Goal: Transaction & Acquisition: Purchase product/service

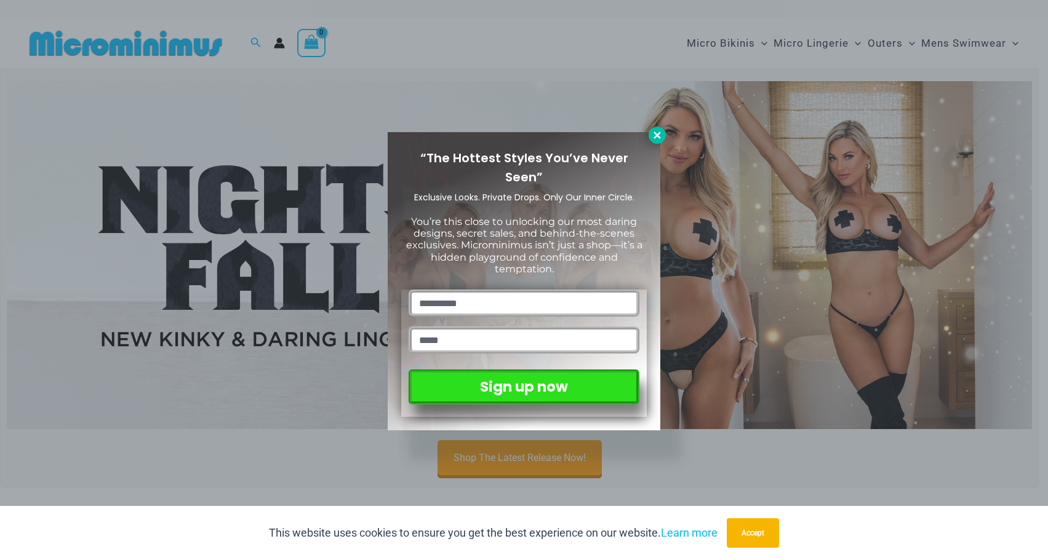
click at [653, 135] on icon at bounding box center [656, 135] width 11 height 11
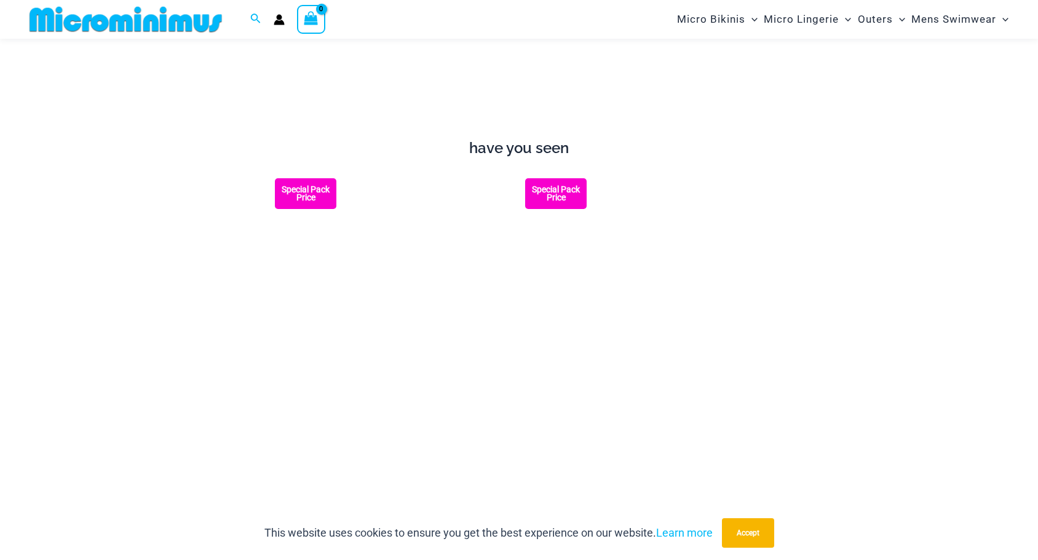
scroll to position [975, 0]
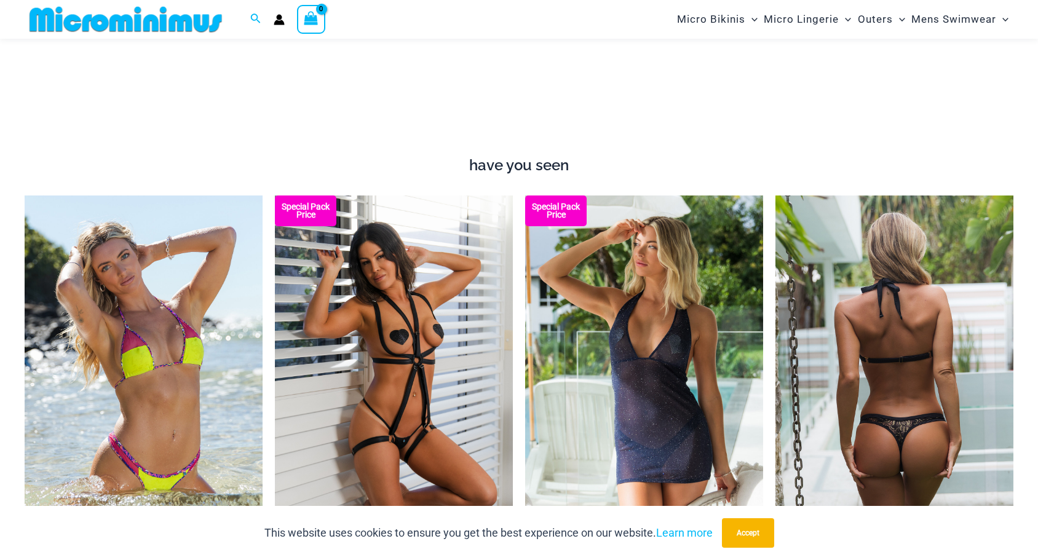
click at [895, 416] on img at bounding box center [895, 374] width 238 height 357
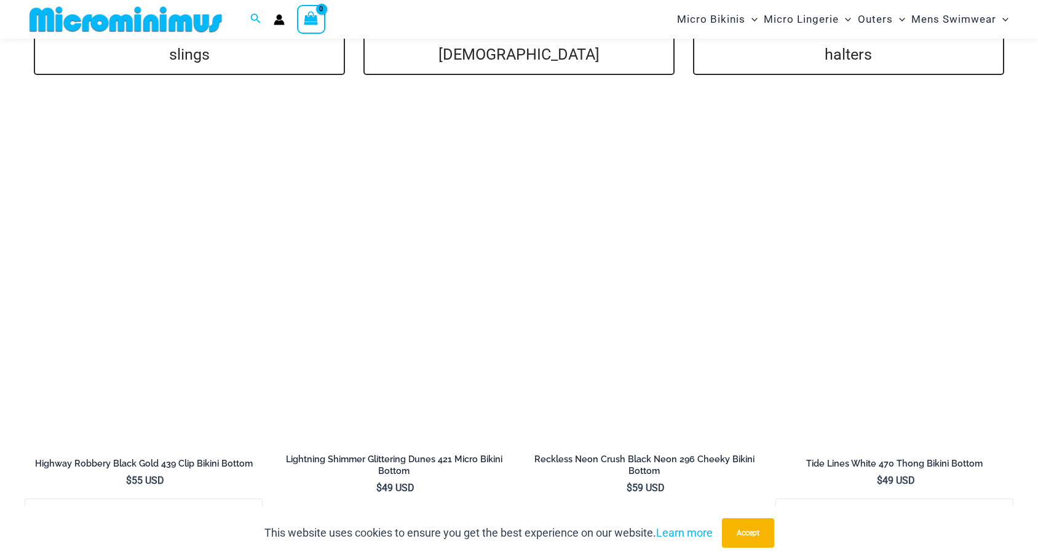
scroll to position [2636, 0]
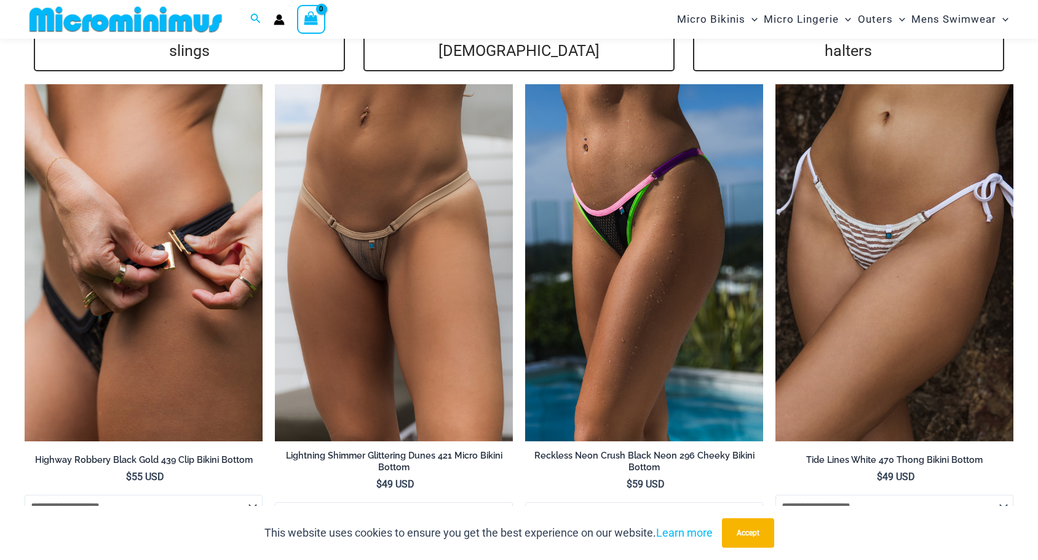
click at [202, 196] on img at bounding box center [144, 262] width 238 height 357
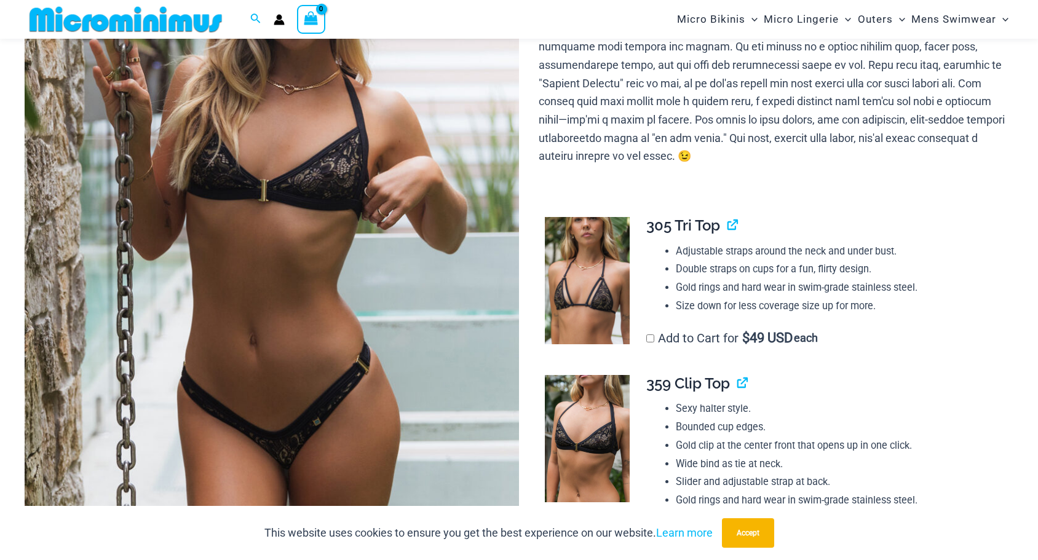
scroll to position [296, 0]
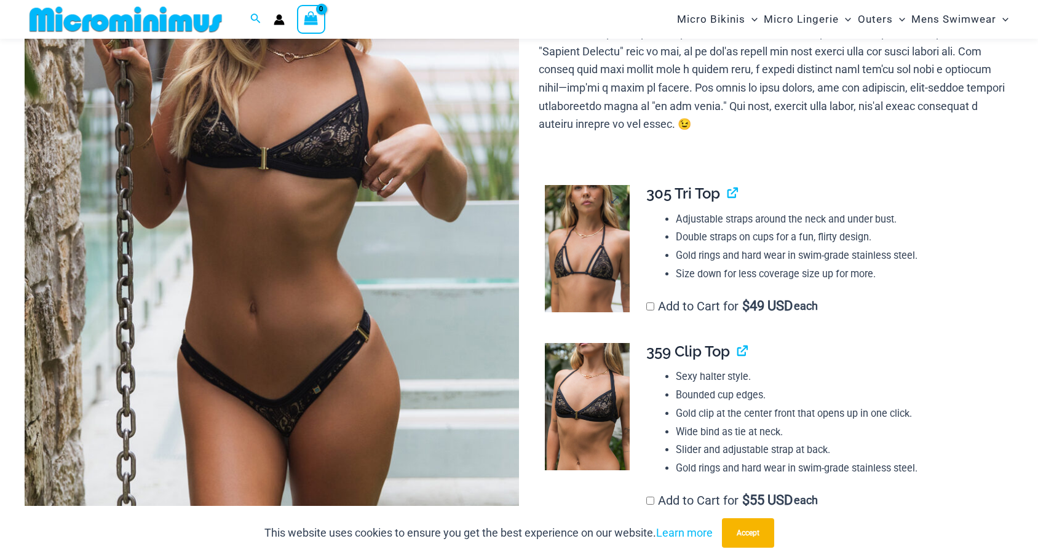
click at [602, 249] on img at bounding box center [587, 248] width 85 height 127
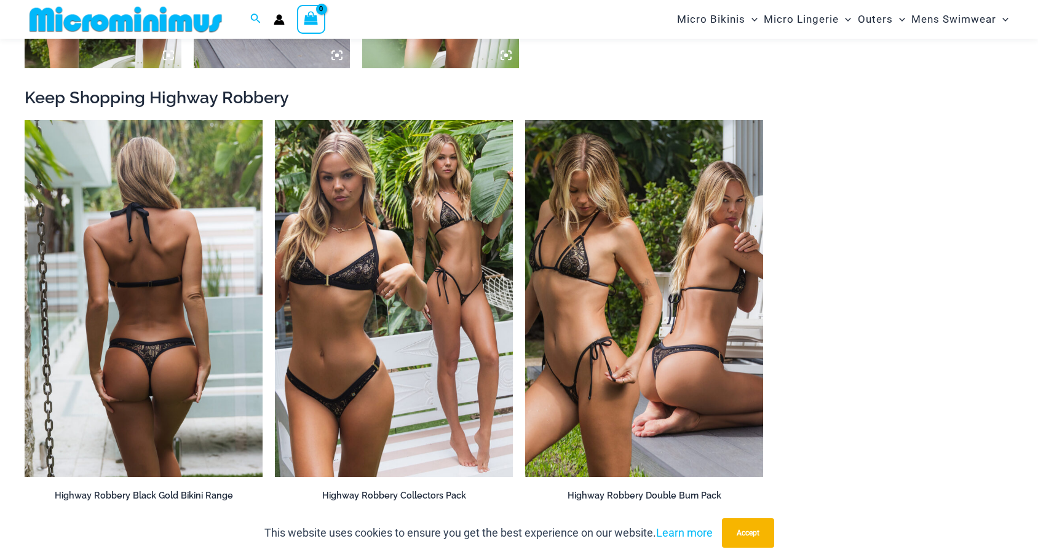
scroll to position [1527, 0]
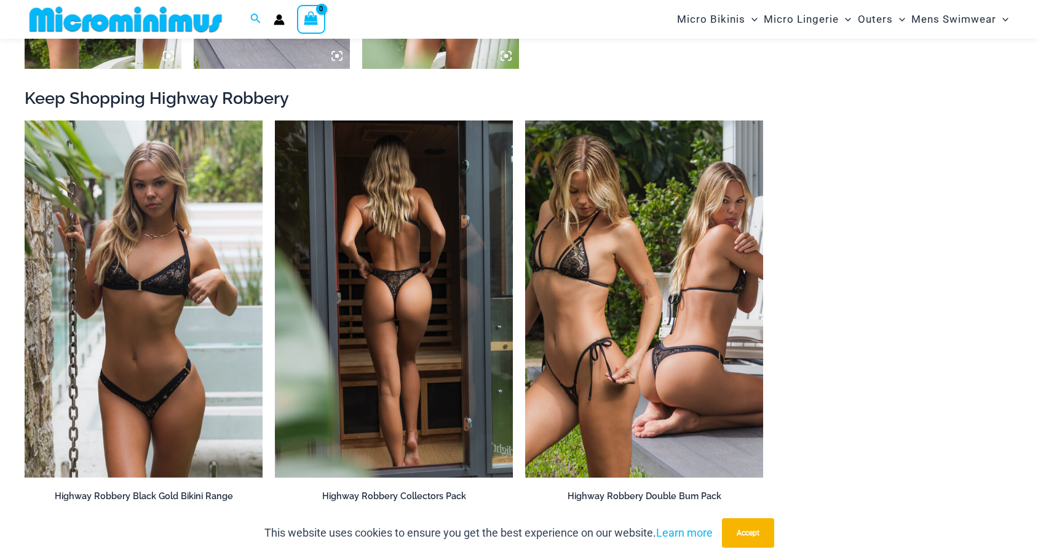
click at [415, 280] on img at bounding box center [394, 299] width 238 height 357
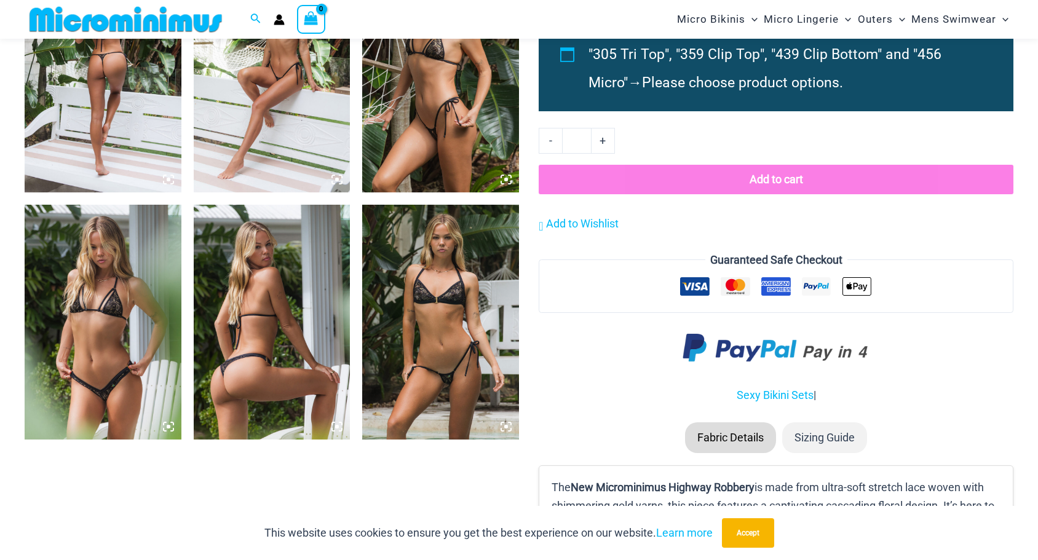
scroll to position [1404, 0]
click at [416, 332] on img at bounding box center [440, 321] width 157 height 235
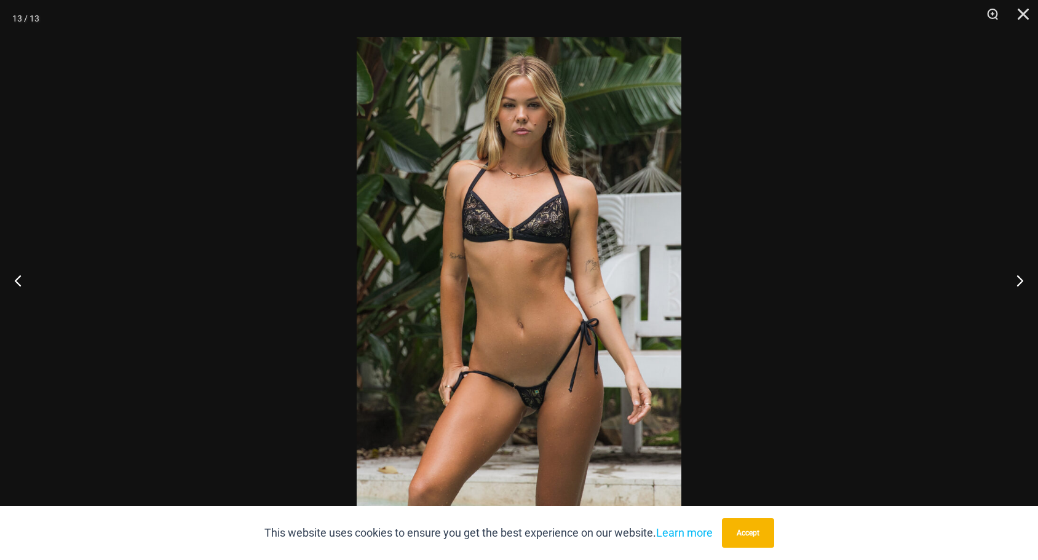
click at [416, 332] on img at bounding box center [519, 280] width 325 height 487
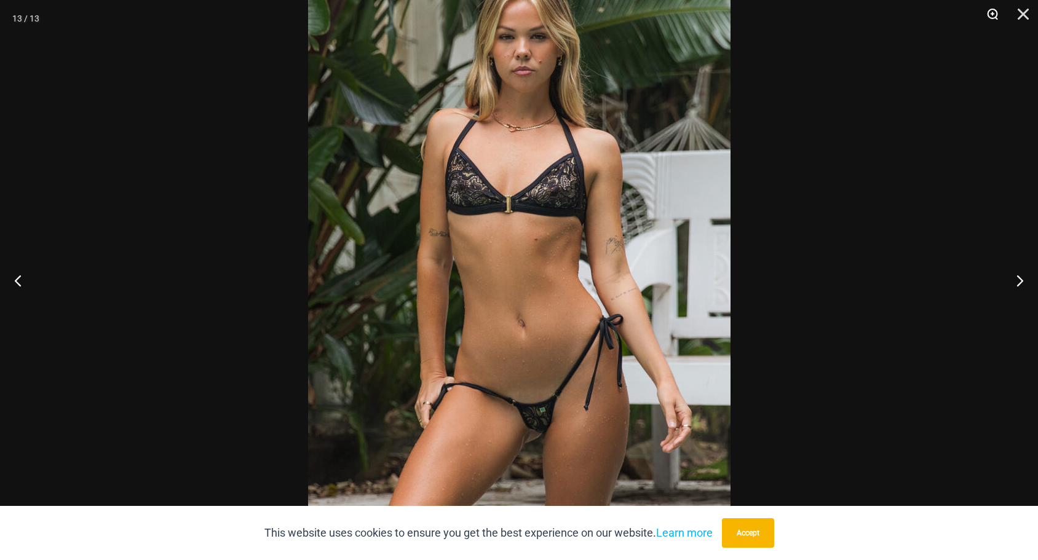
click at [993, 13] on button "Zoom" at bounding box center [988, 18] width 31 height 37
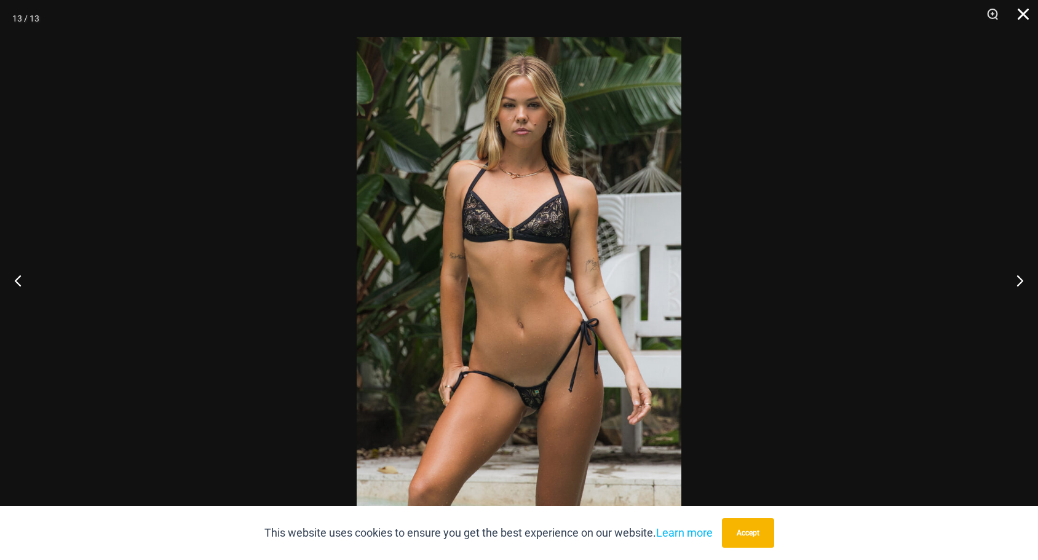
click at [1027, 16] on button "Close" at bounding box center [1019, 18] width 31 height 37
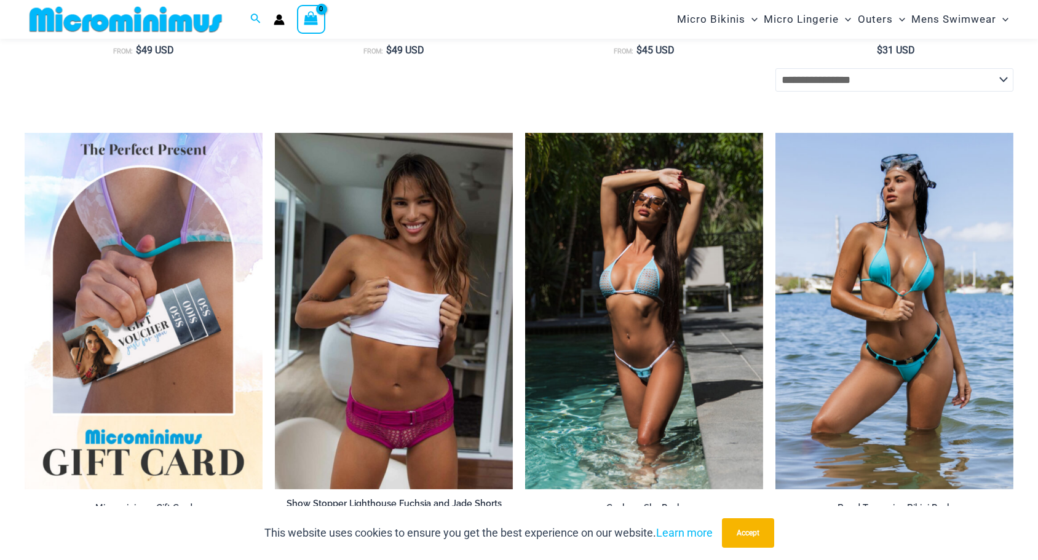
scroll to position [4357, 0]
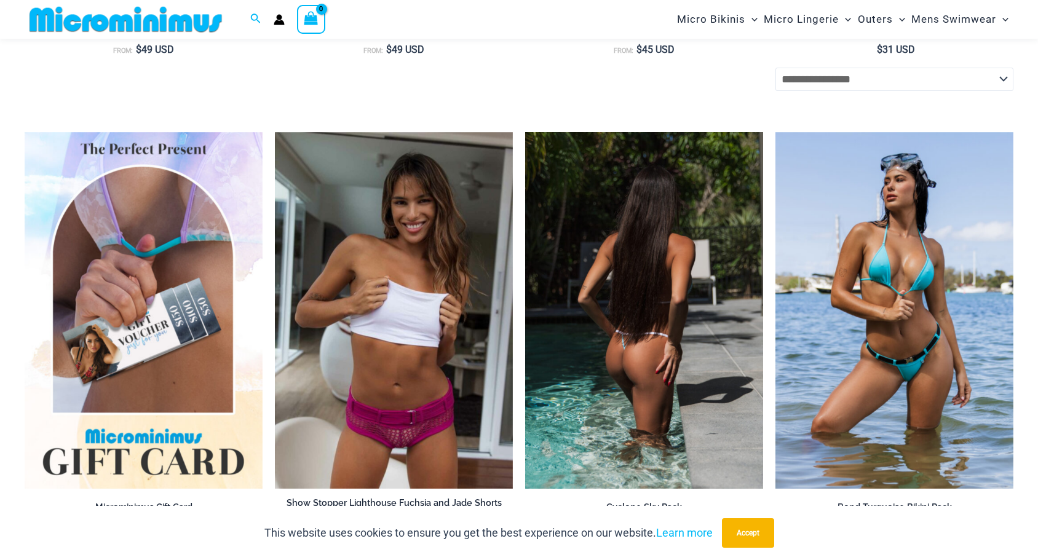
click at [632, 322] on img at bounding box center [644, 310] width 238 height 357
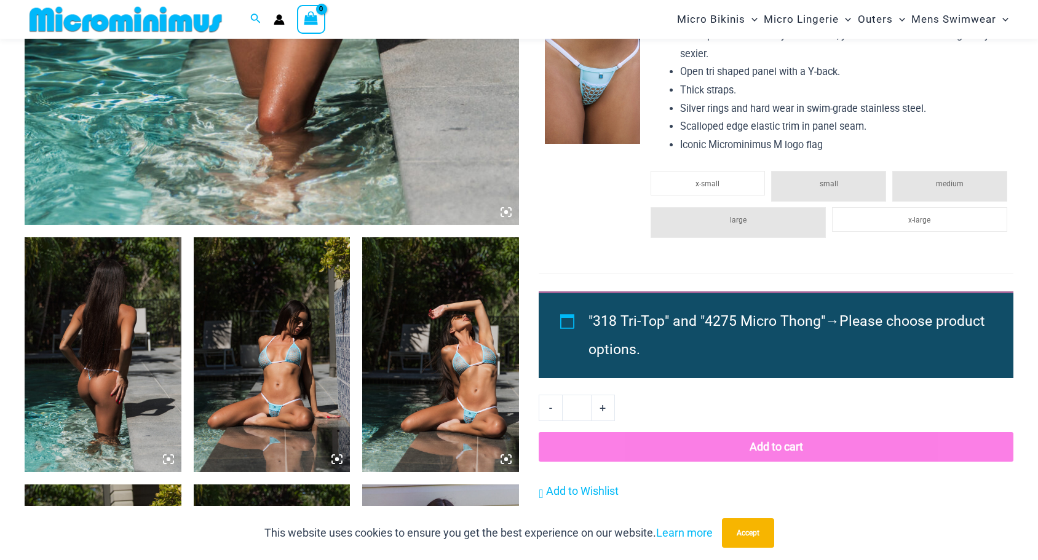
scroll to position [604, 0]
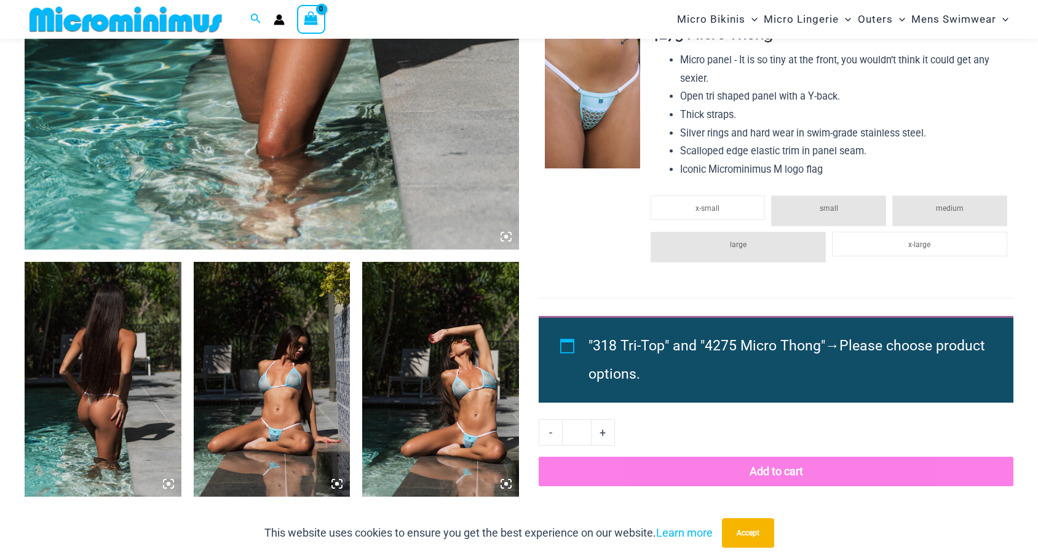
click at [583, 153] on img at bounding box center [592, 97] width 95 height 143
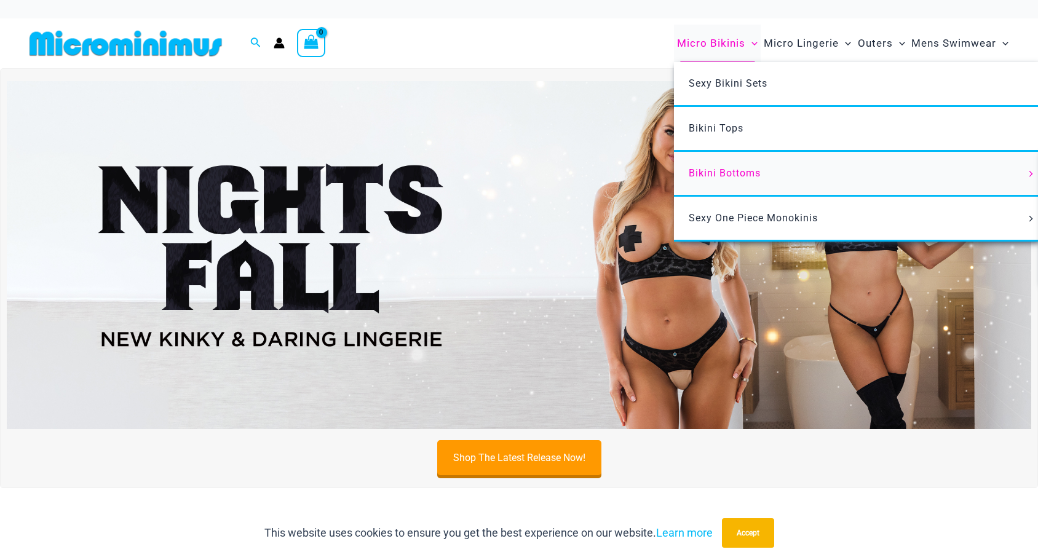
click at [722, 174] on span "Bikini Bottoms" at bounding box center [725, 173] width 72 height 12
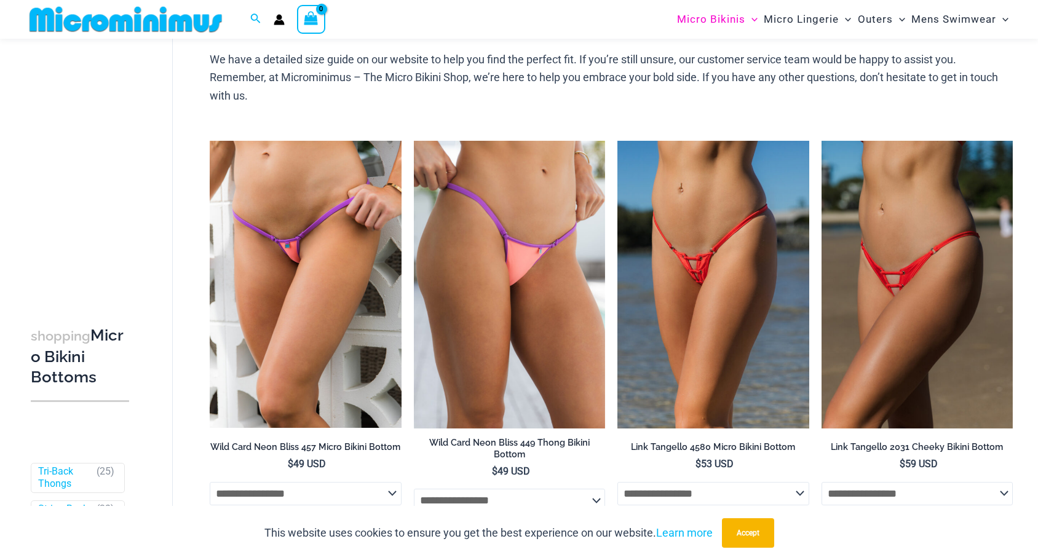
scroll to position [549, 0]
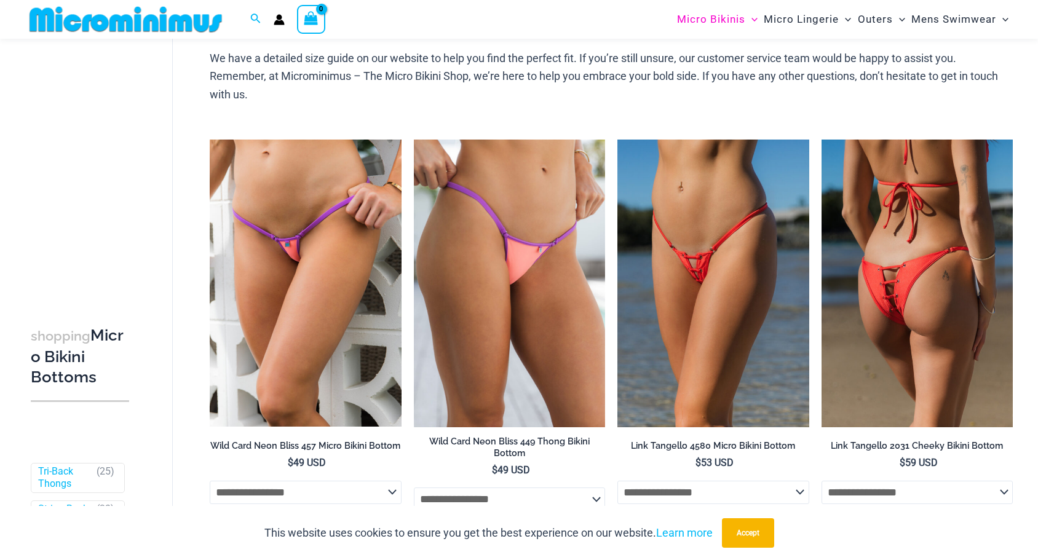
click at [888, 287] on img at bounding box center [917, 283] width 191 height 287
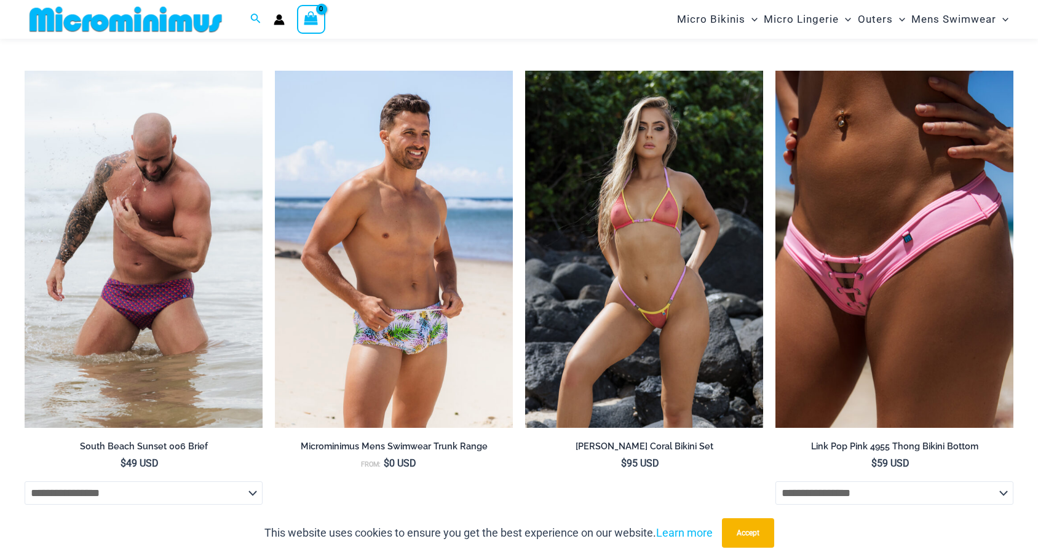
scroll to position [3988, 0]
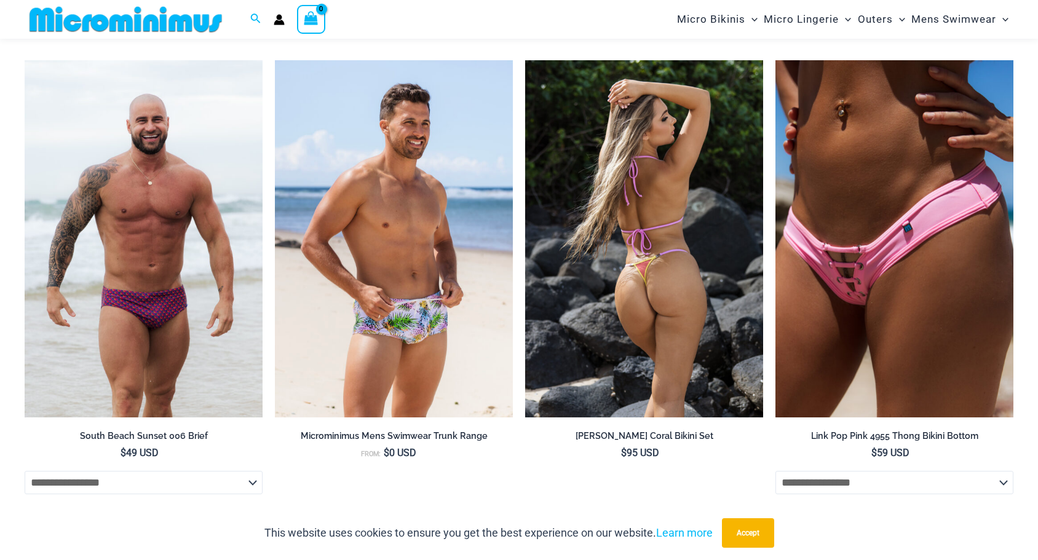
click at [606, 239] on img at bounding box center [644, 238] width 238 height 357
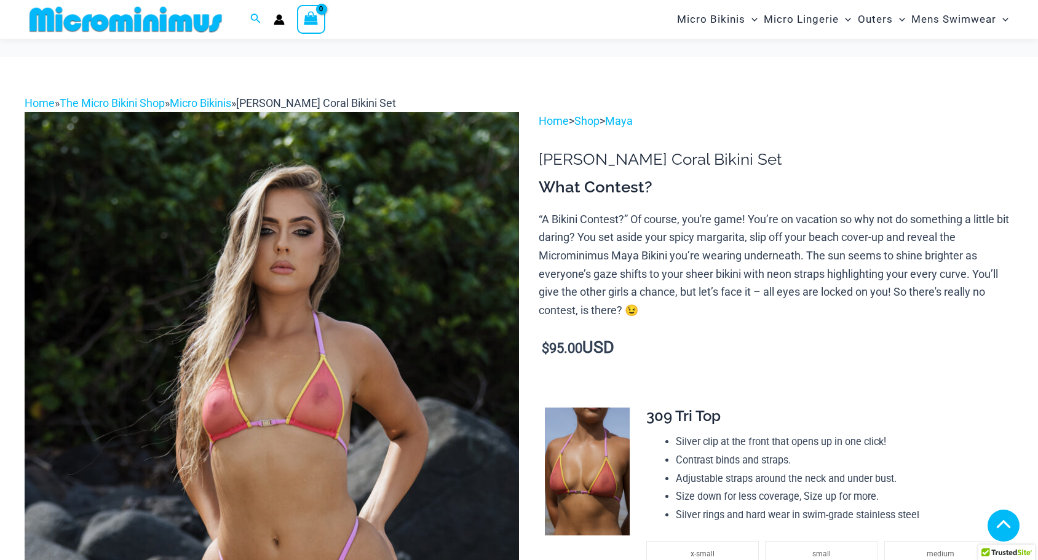
scroll to position [303, 0]
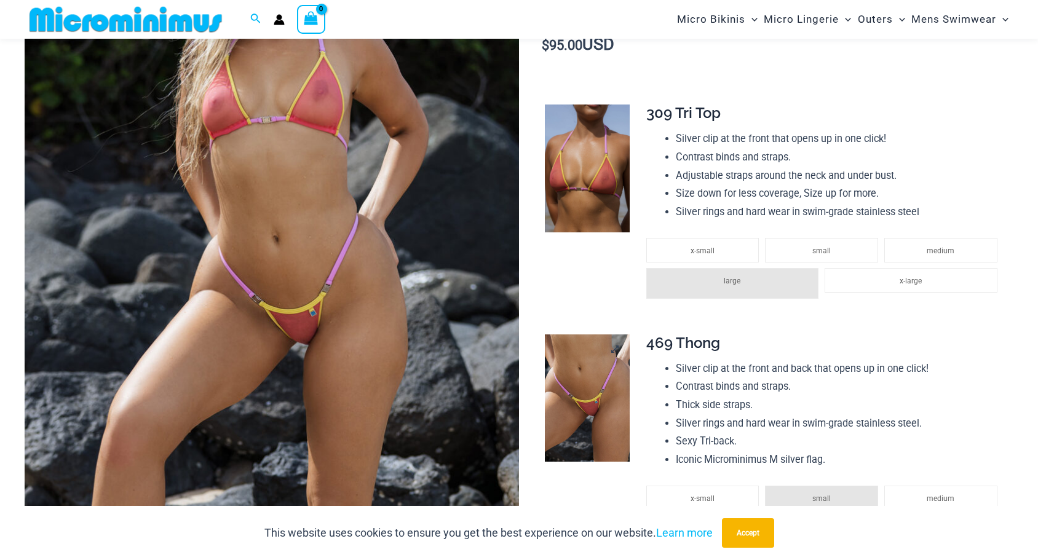
click at [600, 434] on img at bounding box center [587, 398] width 85 height 127
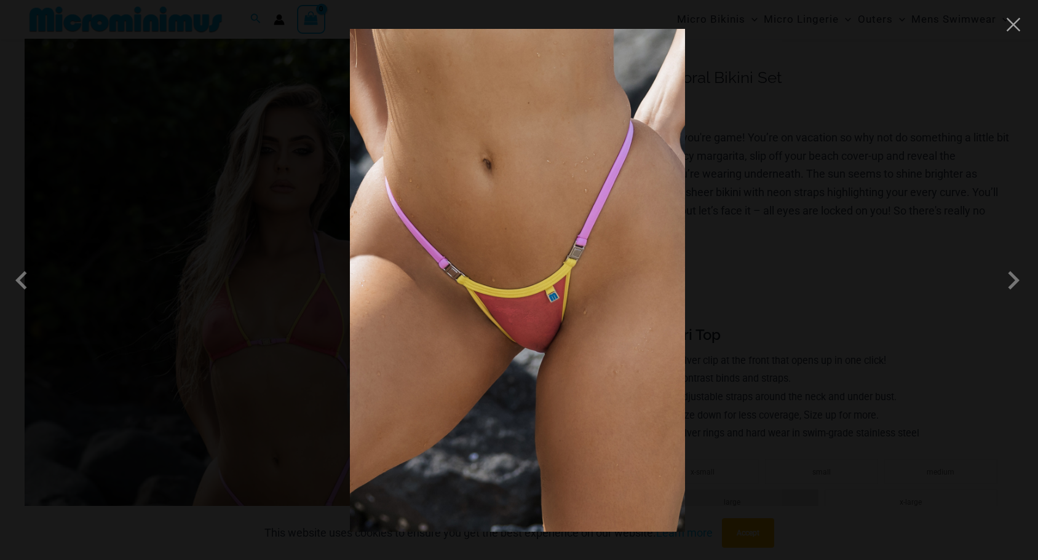
scroll to position [173, 0]
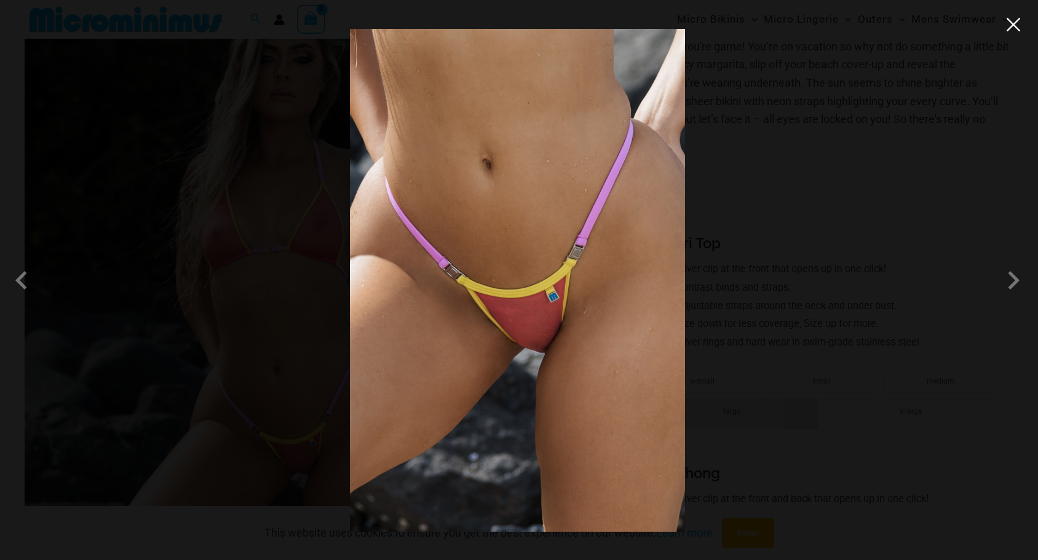
click at [1017, 31] on button "Close" at bounding box center [1014, 24] width 18 height 18
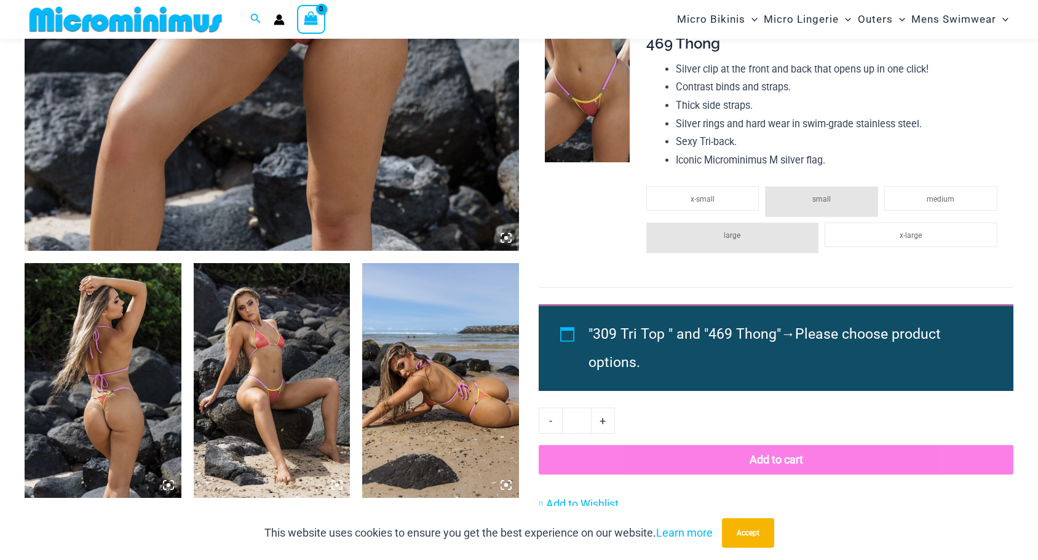
scroll to position [604, 0]
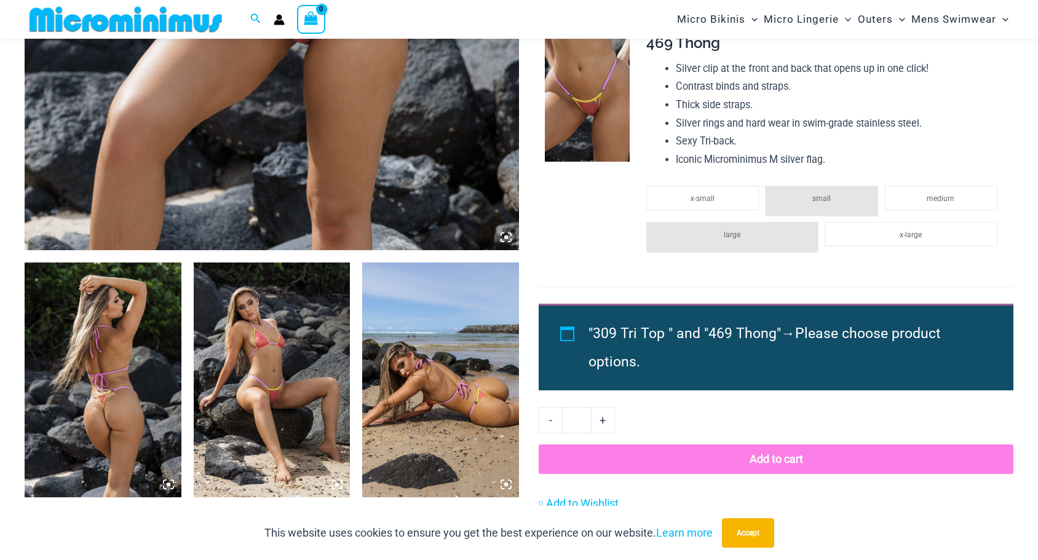
click at [140, 400] on img at bounding box center [103, 380] width 157 height 235
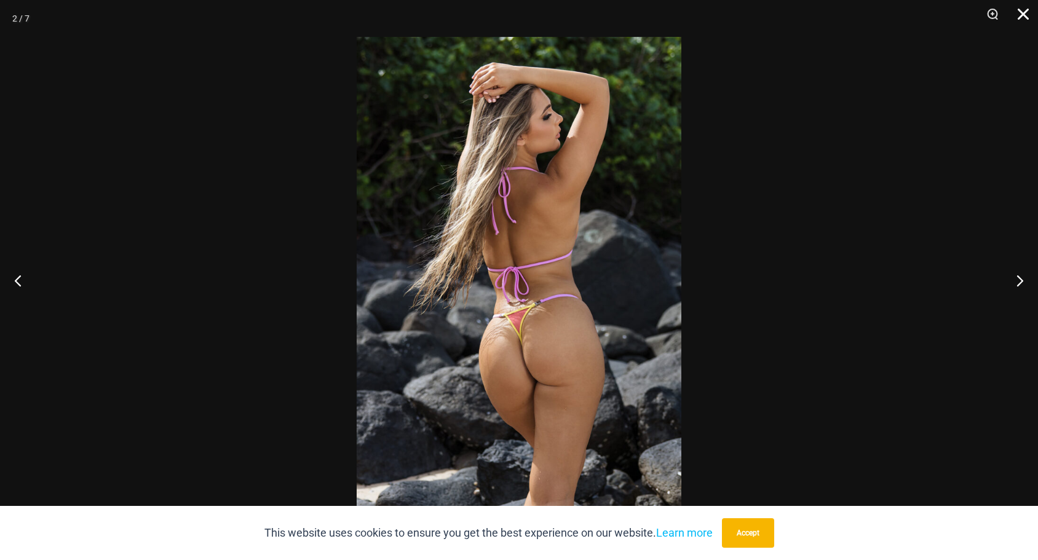
click at [1018, 13] on button "Close" at bounding box center [1019, 18] width 31 height 37
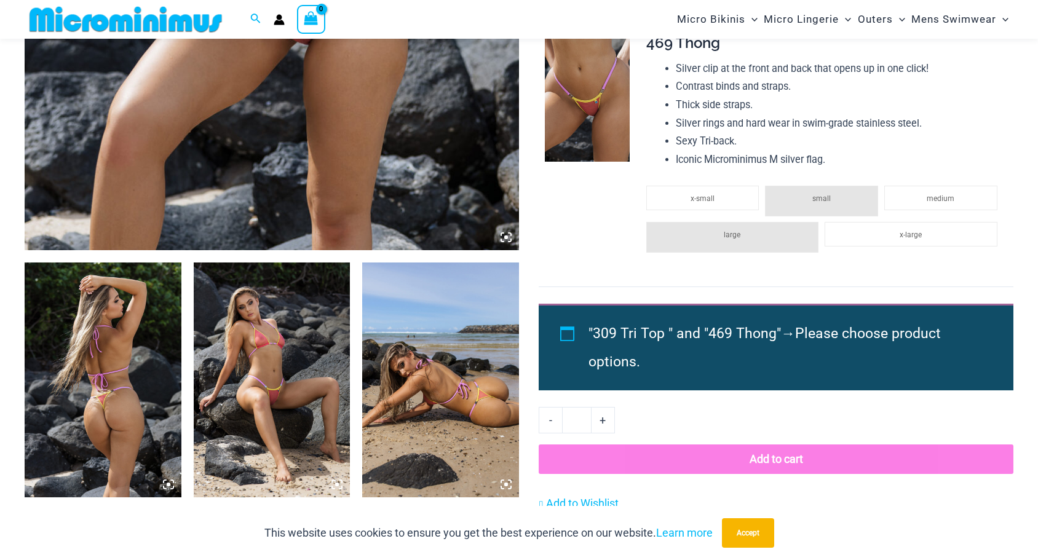
click at [244, 358] on img at bounding box center [272, 380] width 157 height 235
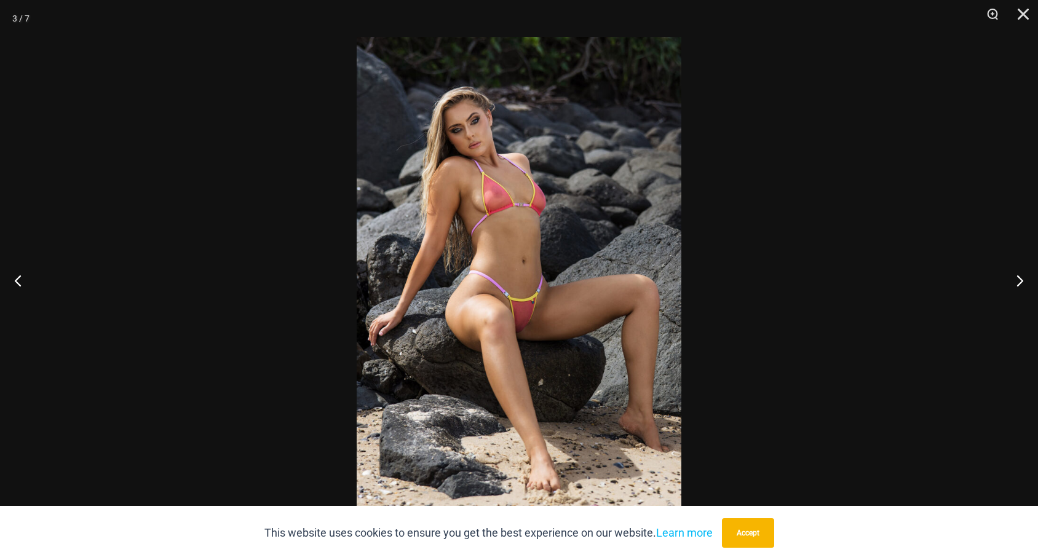
click at [530, 305] on img at bounding box center [519, 280] width 325 height 487
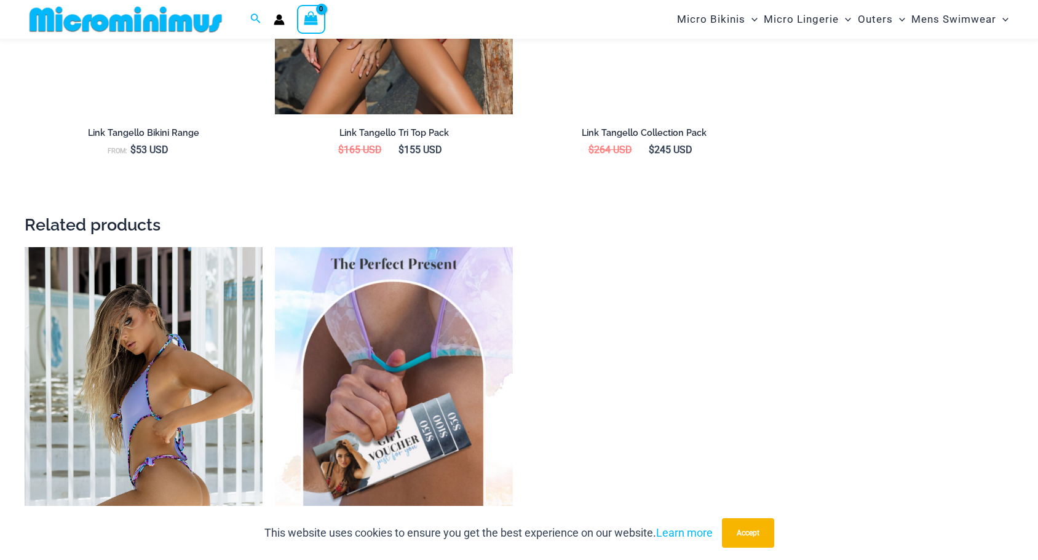
scroll to position [1404, 0]
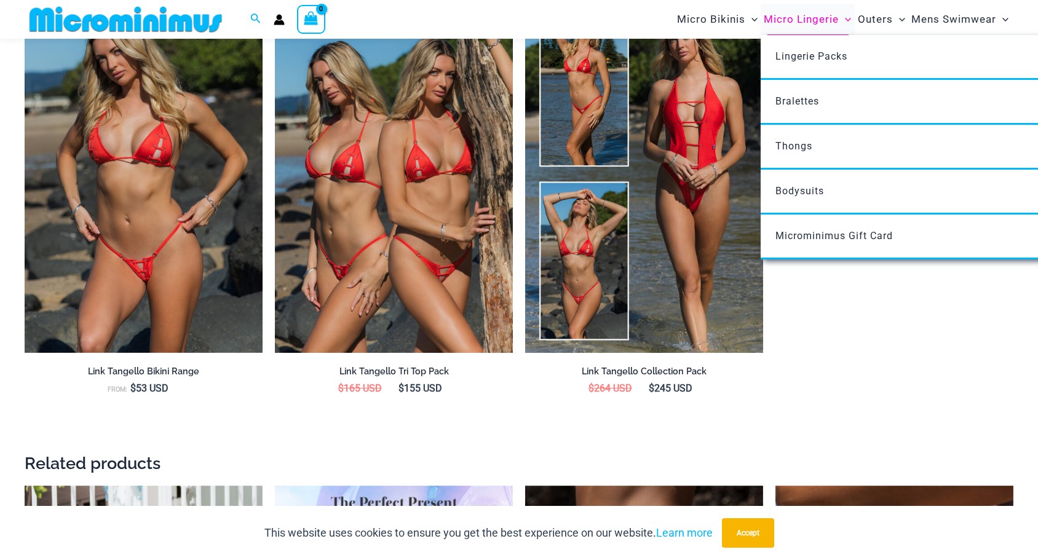
click at [810, 19] on span "Micro Lingerie" at bounding box center [801, 19] width 75 height 31
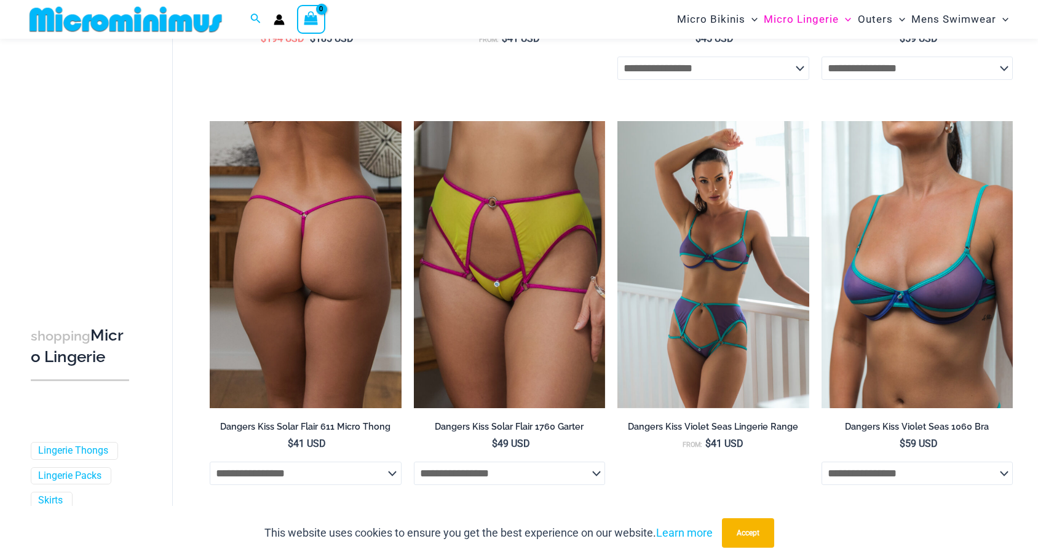
scroll to position [3065, 0]
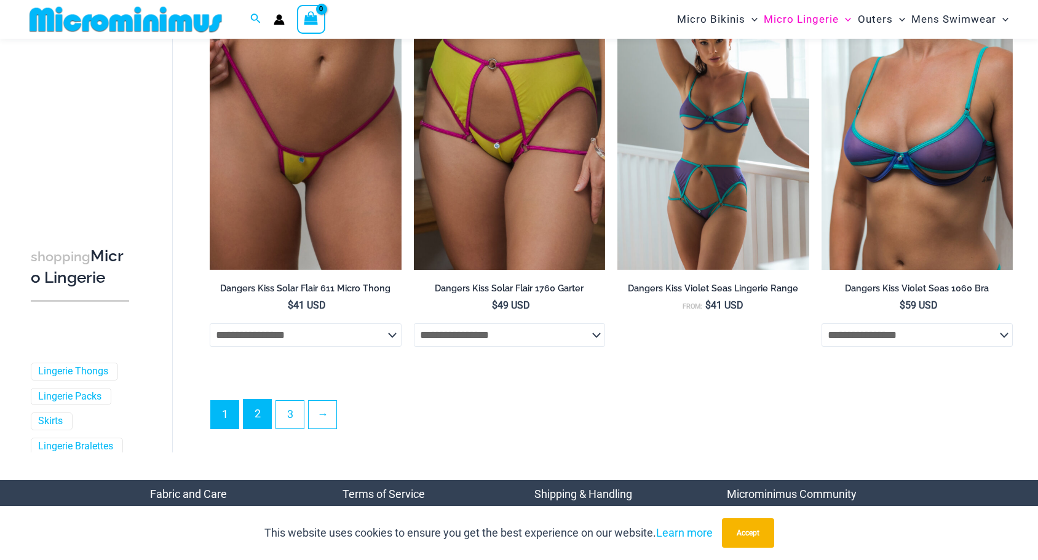
click at [250, 415] on link "2" at bounding box center [258, 414] width 28 height 29
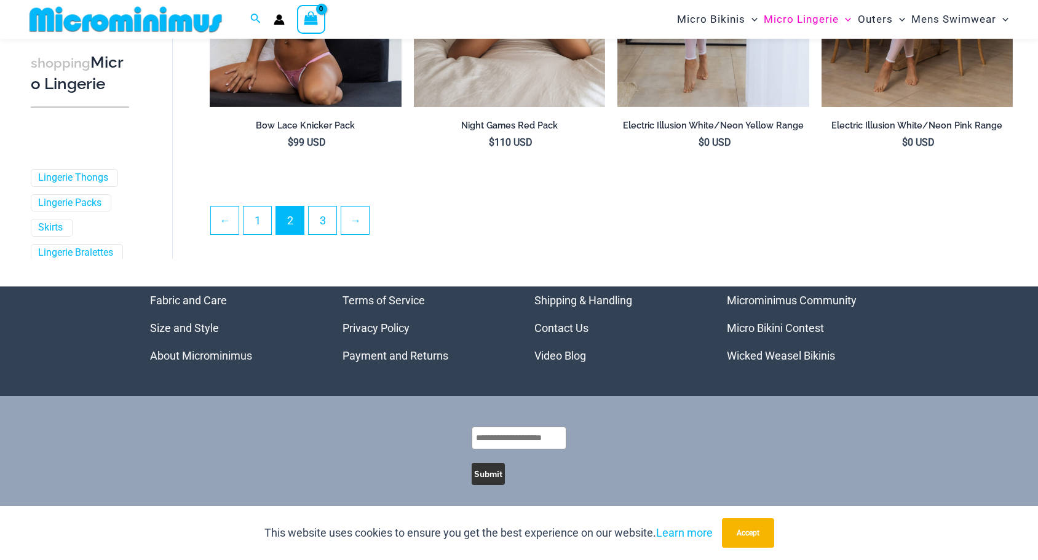
scroll to position [3150, 0]
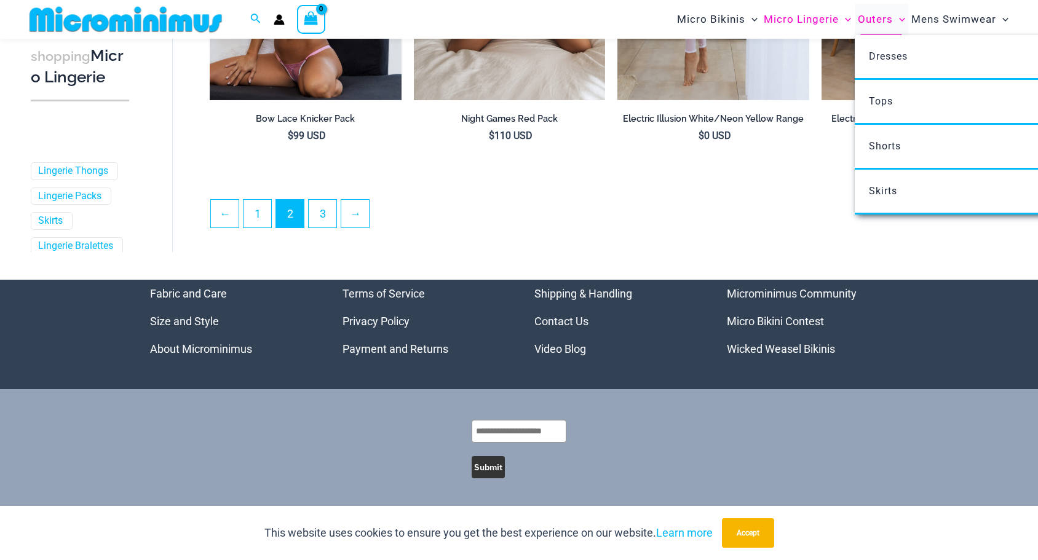
click at [874, 20] on span "Outers" at bounding box center [875, 19] width 35 height 31
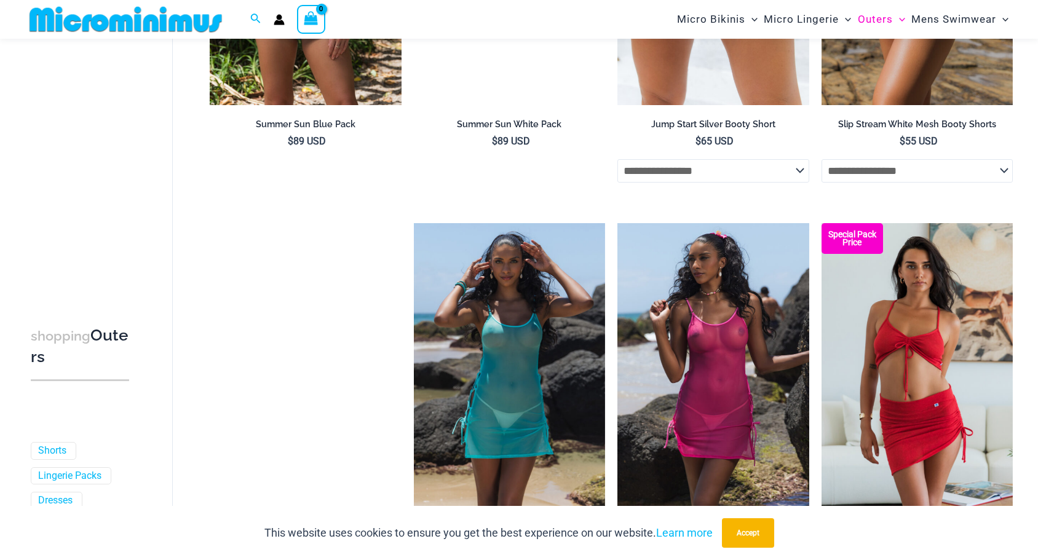
scroll to position [2450, 0]
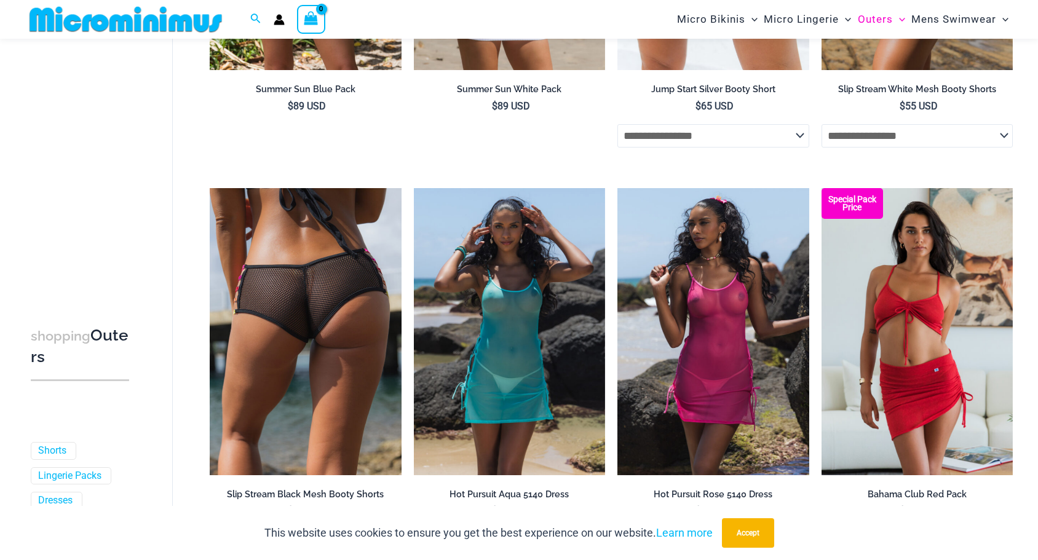
click at [254, 374] on img at bounding box center [305, 331] width 191 height 287
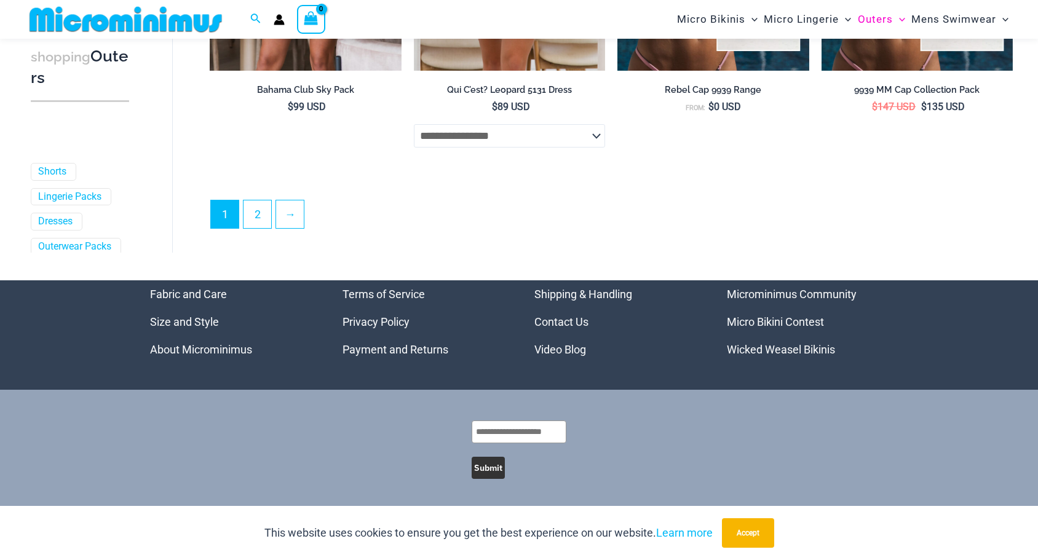
scroll to position [3265, 0]
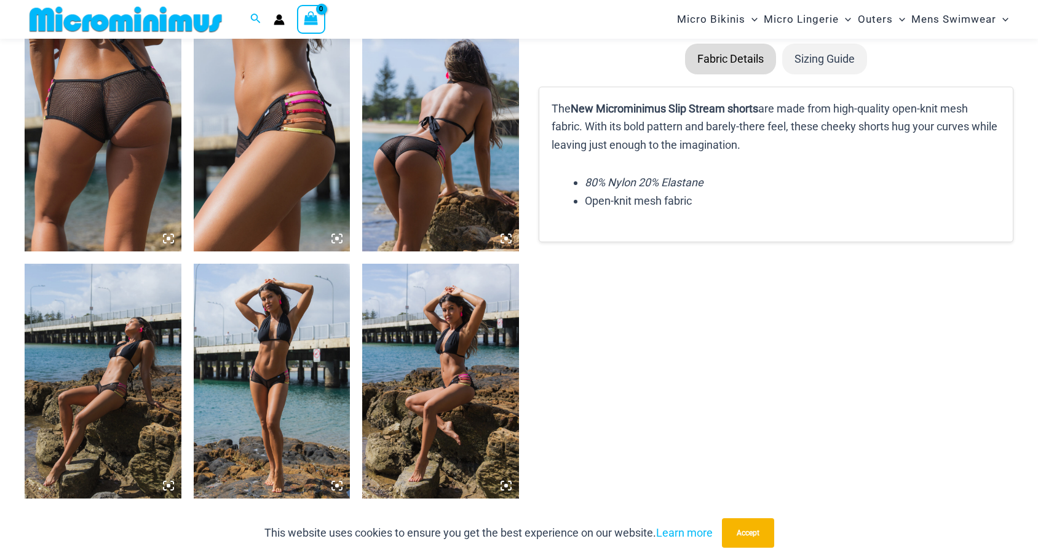
scroll to position [850, 0]
